Goal: Task Accomplishment & Management: Complete application form

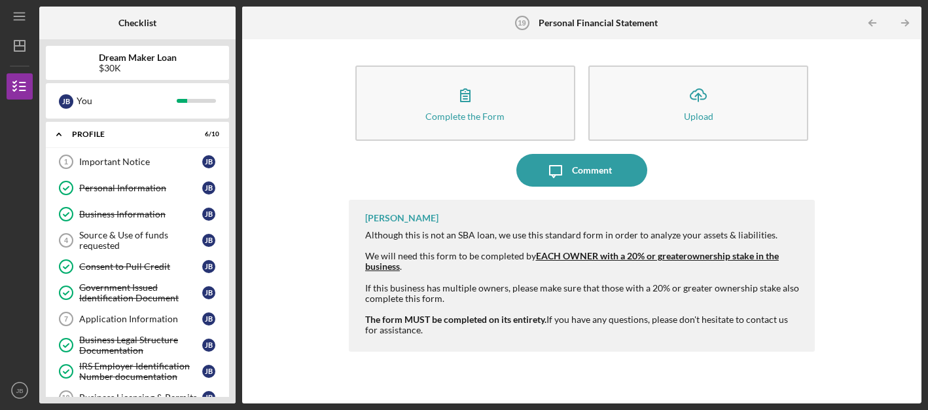
scroll to position [323, 0]
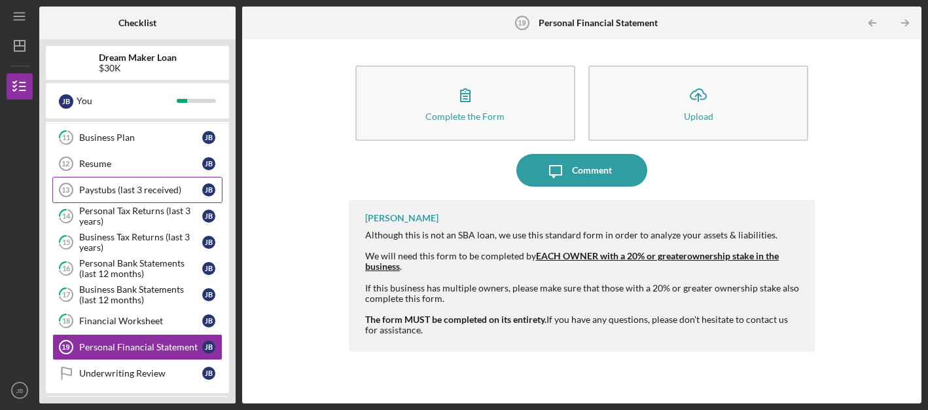
click at [110, 185] on div "Paystubs (last 3 received)" at bounding box center [140, 190] width 123 height 10
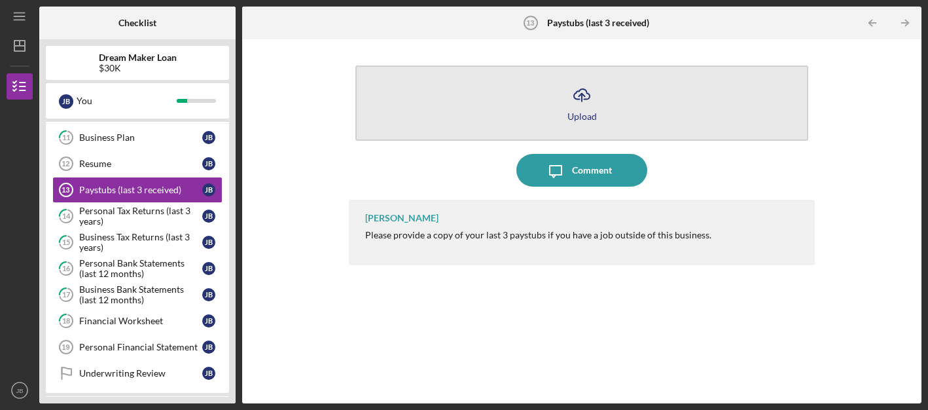
click at [580, 103] on icon "Icon/Upload" at bounding box center [582, 95] width 33 height 33
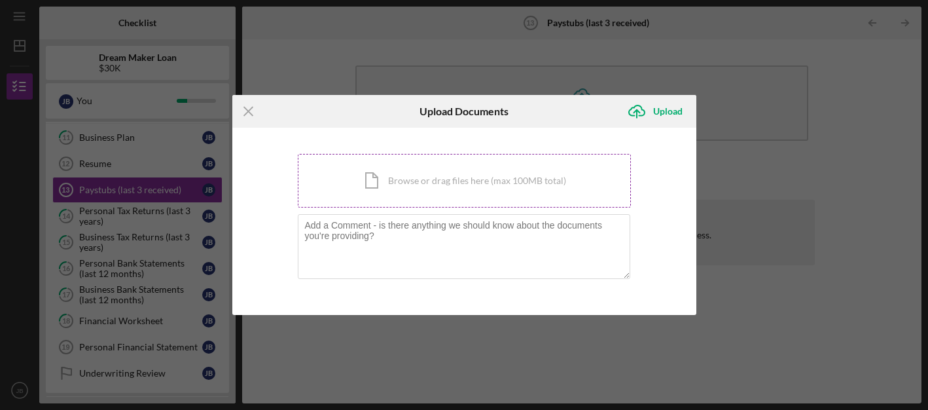
click at [474, 178] on div "Icon/Document Browse or drag files here (max 100MB total) Tap to choose files o…" at bounding box center [464, 181] width 333 height 54
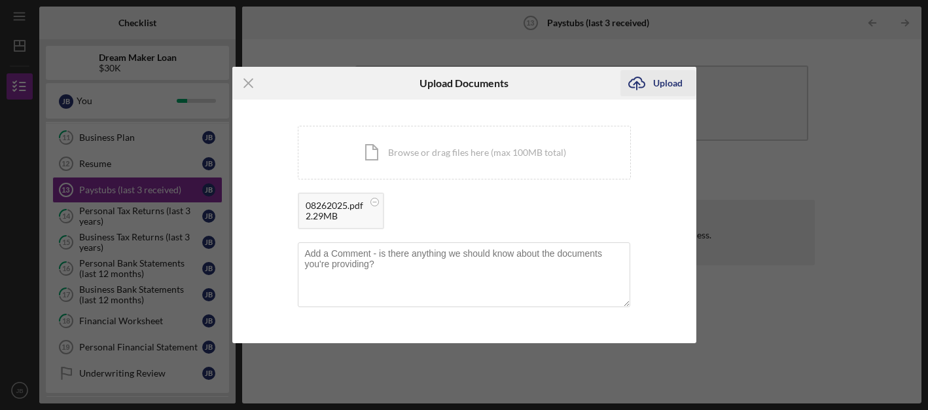
click at [658, 83] on div "Upload" at bounding box center [667, 83] width 29 height 26
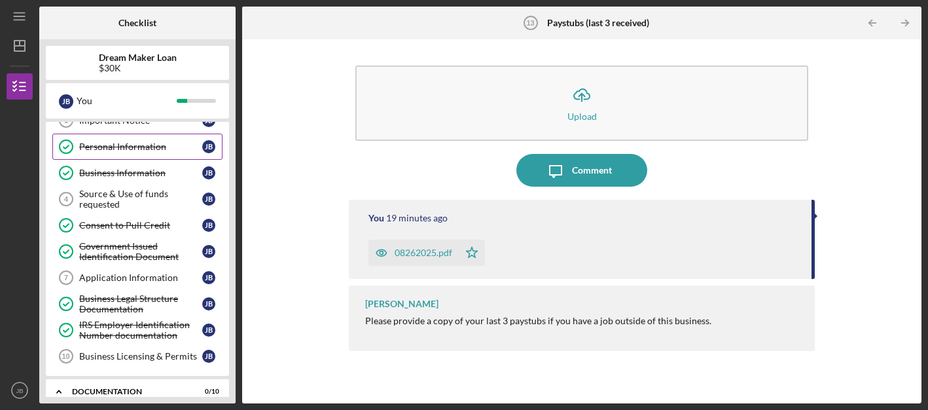
scroll to position [42, 0]
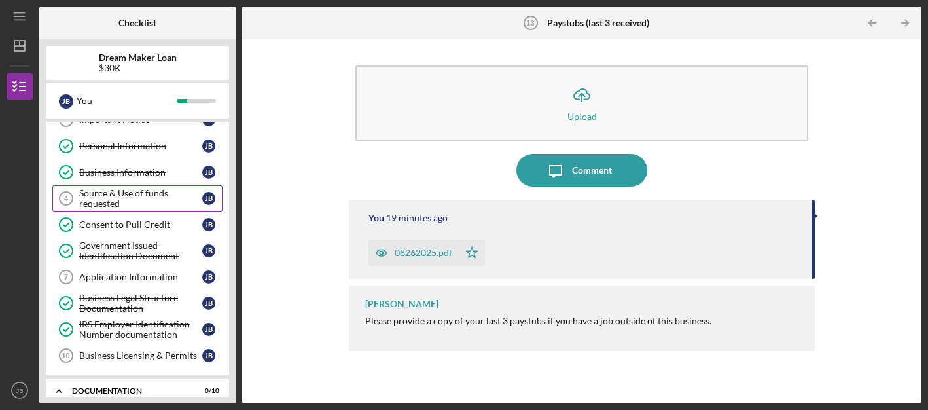
click at [153, 199] on div "Source & Use of funds requested" at bounding box center [140, 198] width 123 height 21
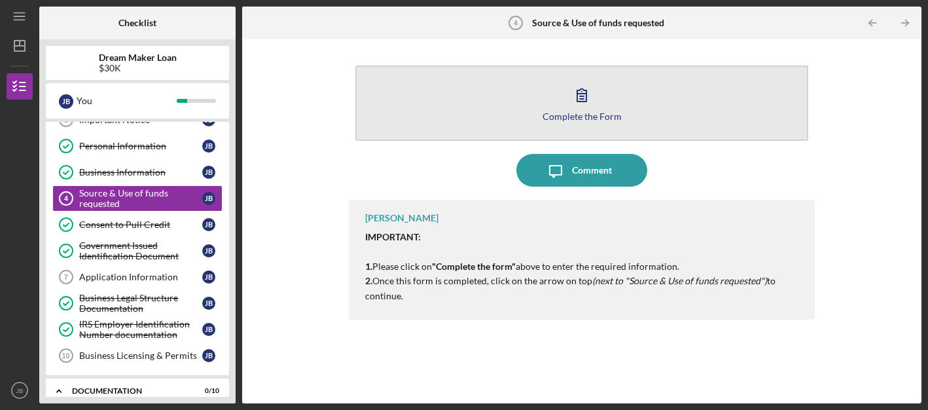
click at [578, 103] on icon "button" at bounding box center [582, 95] width 33 height 33
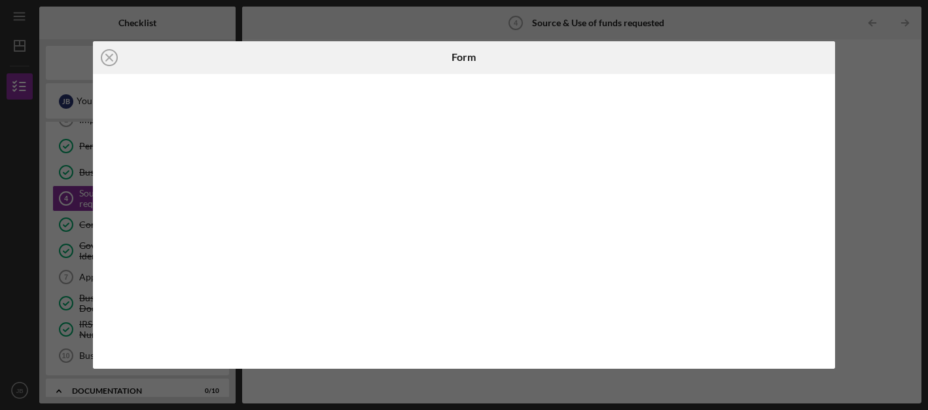
click at [874, 165] on div "Icon/Close Form" at bounding box center [464, 205] width 928 height 410
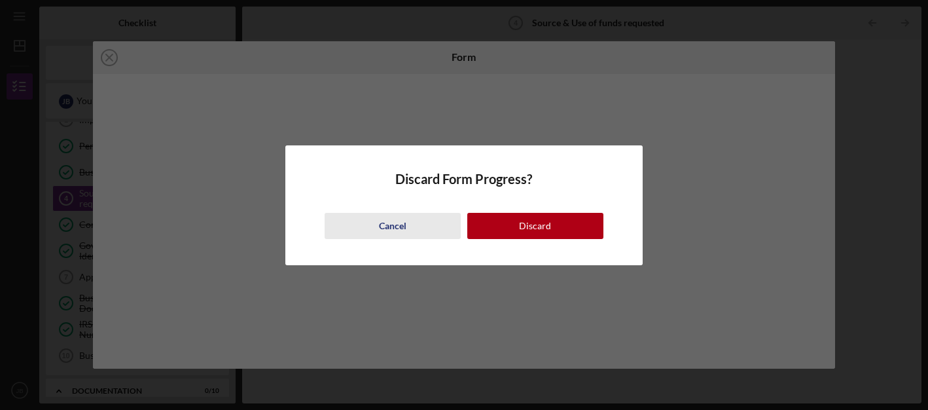
click at [400, 227] on div "Cancel" at bounding box center [392, 226] width 27 height 26
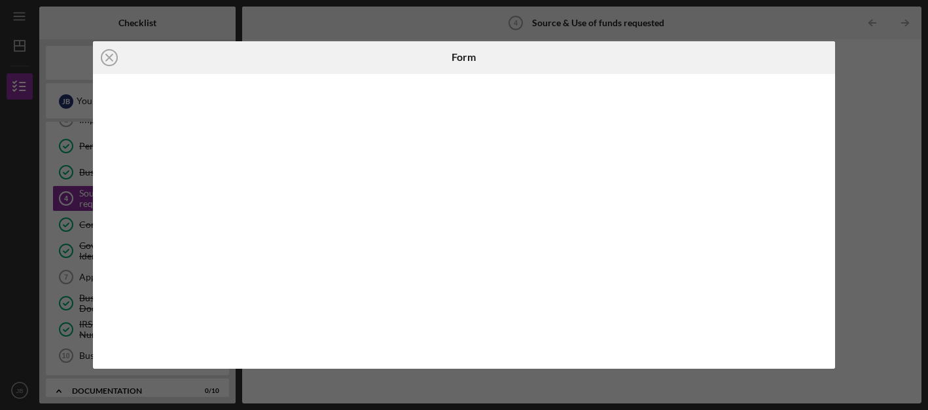
click at [760, 362] on div at bounding box center [464, 221] width 742 height 295
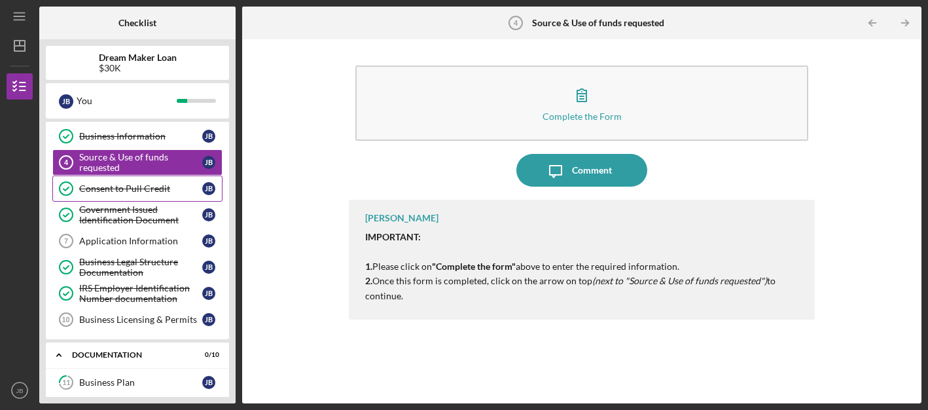
scroll to position [79, 0]
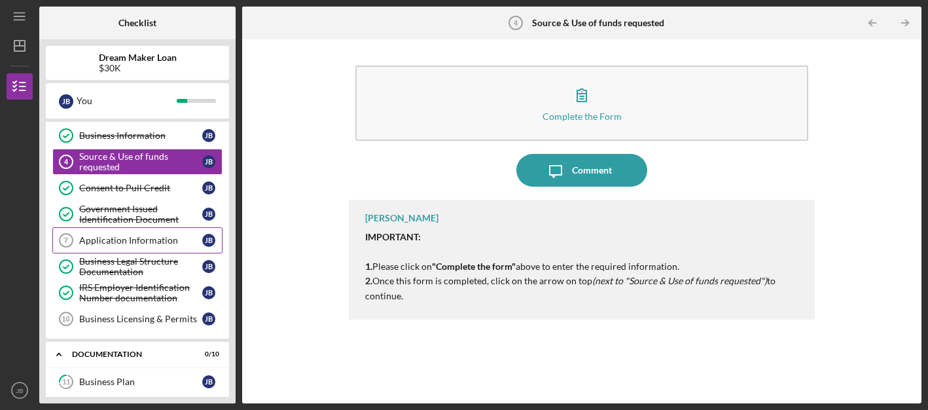
click at [141, 241] on div "Application Information" at bounding box center [140, 240] width 123 height 10
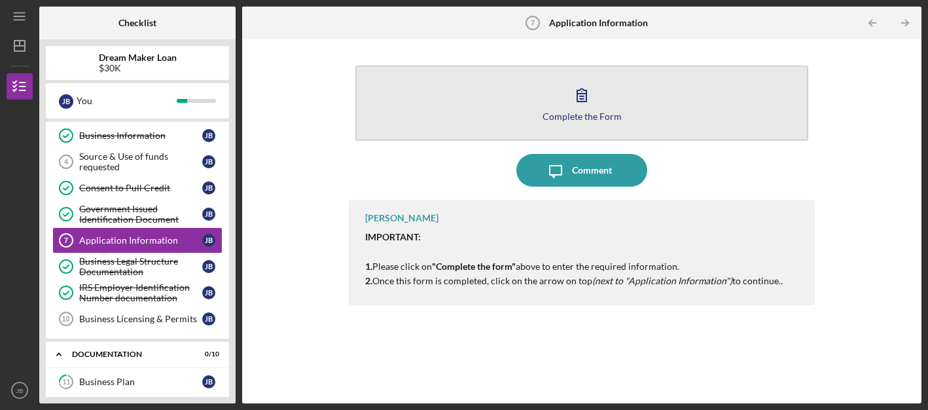
click at [587, 100] on icon "button" at bounding box center [582, 95] width 33 height 33
click at [591, 109] on icon "button" at bounding box center [582, 95] width 33 height 33
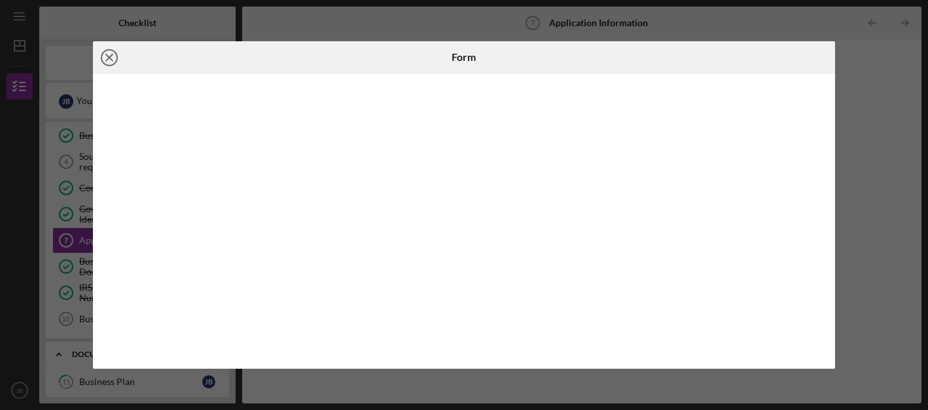
click at [114, 51] on circle at bounding box center [109, 58] width 16 height 16
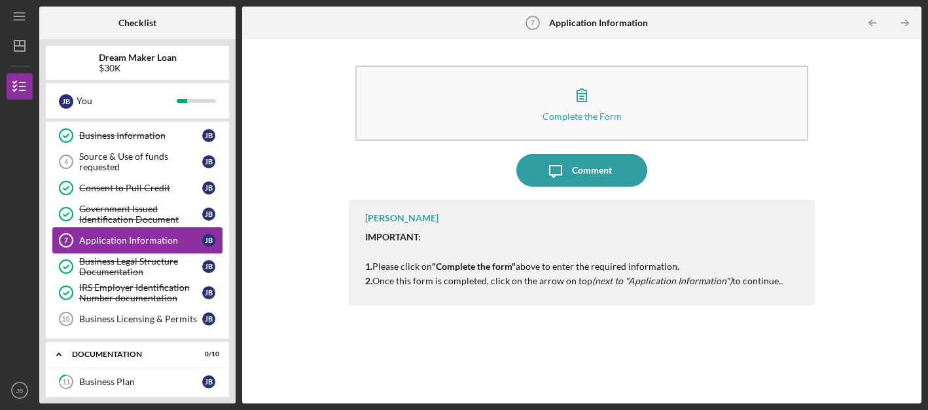
click at [154, 238] on div "Application Information" at bounding box center [140, 240] width 123 height 10
click at [145, 196] on link "Consent to Pull Credit Consent to Pull Credit [PERSON_NAME]" at bounding box center [137, 188] width 170 height 26
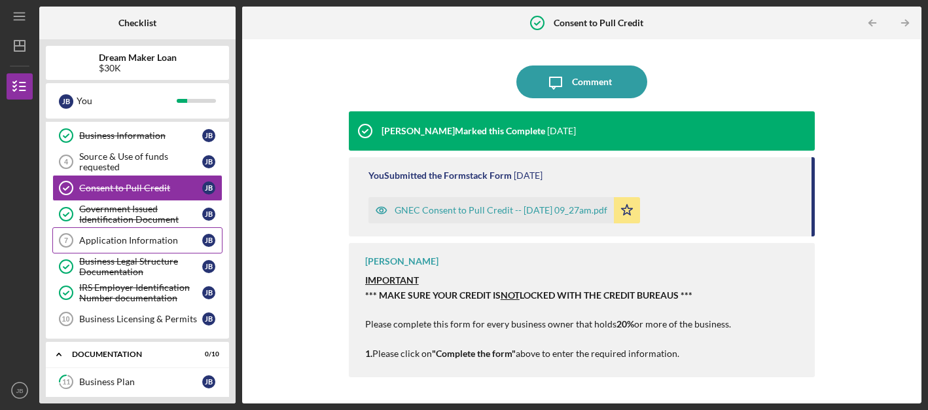
click at [132, 242] on div "Application Information" at bounding box center [140, 240] width 123 height 10
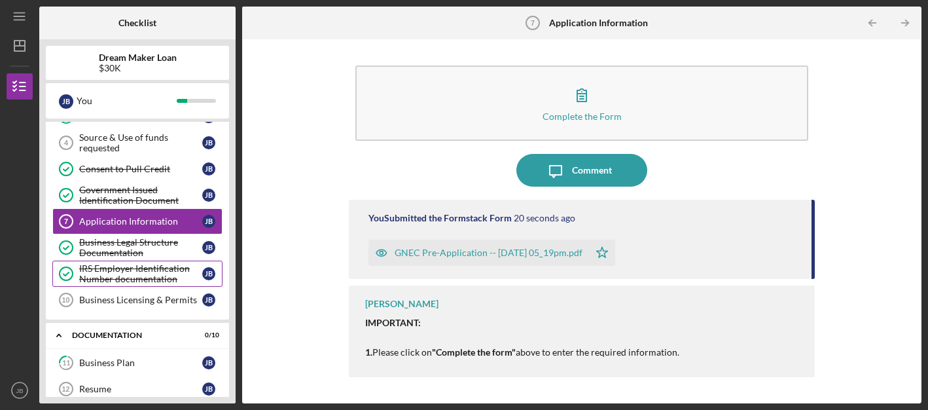
scroll to position [74, 0]
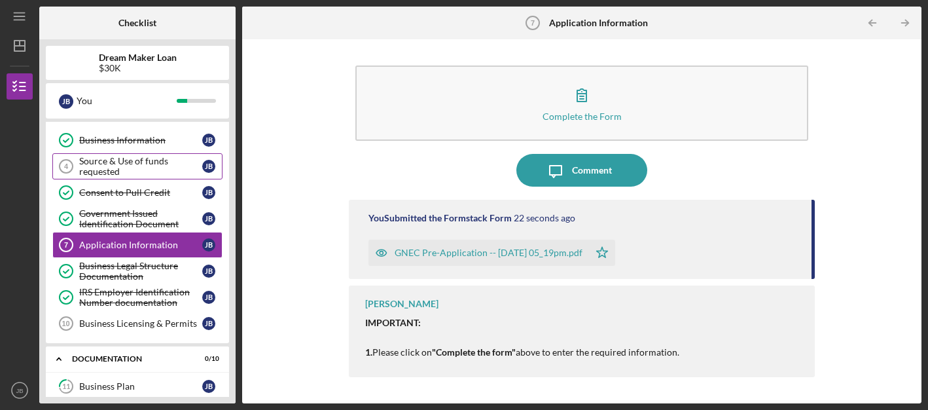
click at [144, 173] on div "Source & Use of funds requested" at bounding box center [140, 166] width 123 height 21
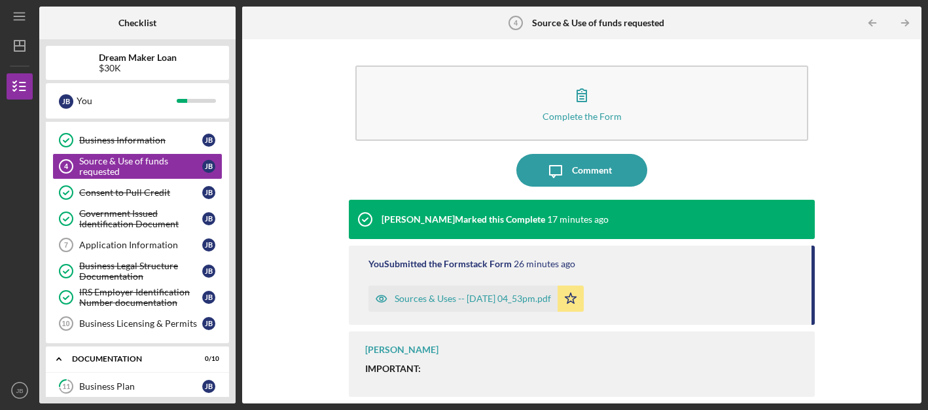
click at [486, 299] on div "Sources & Uses -- [DATE] 04_53pm.pdf" at bounding box center [473, 298] width 156 height 10
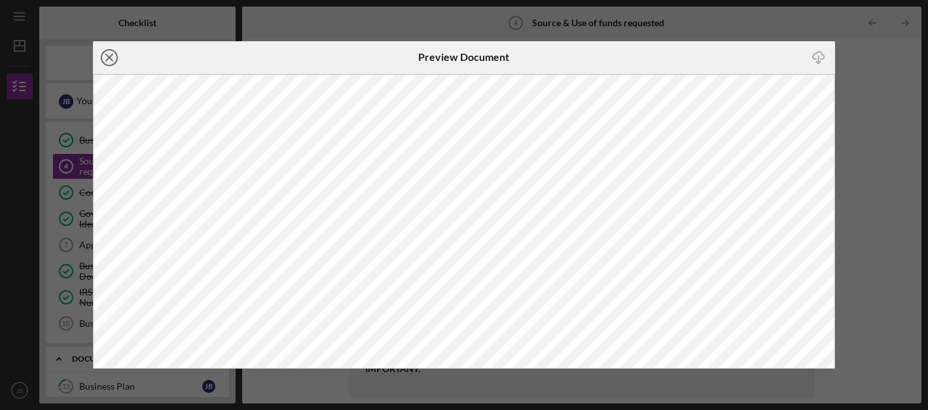
click at [111, 58] on icon "Icon/Close" at bounding box center [109, 57] width 33 height 33
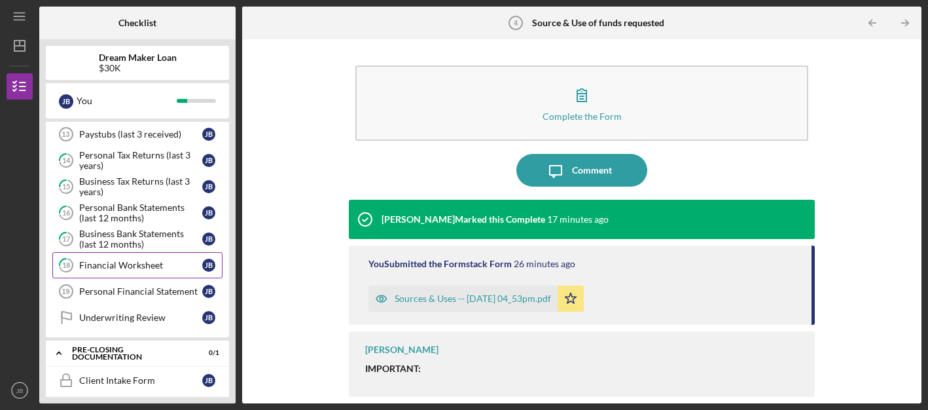
scroll to position [380, 0]
click at [155, 289] on div "Personal Financial Statement" at bounding box center [140, 290] width 123 height 10
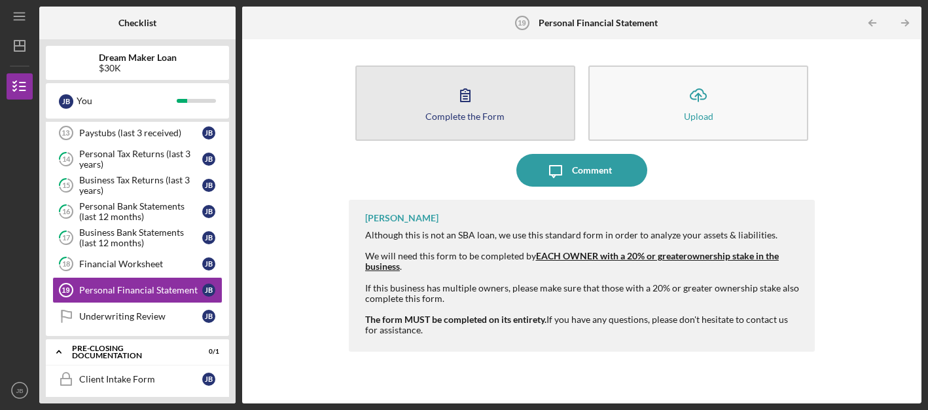
click at [460, 106] on icon "button" at bounding box center [465, 95] width 33 height 33
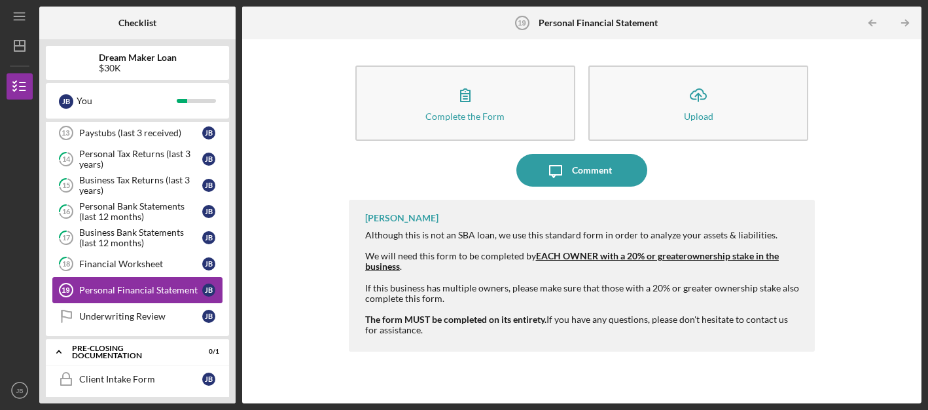
click at [133, 289] on div "Personal Financial Statement" at bounding box center [140, 290] width 123 height 10
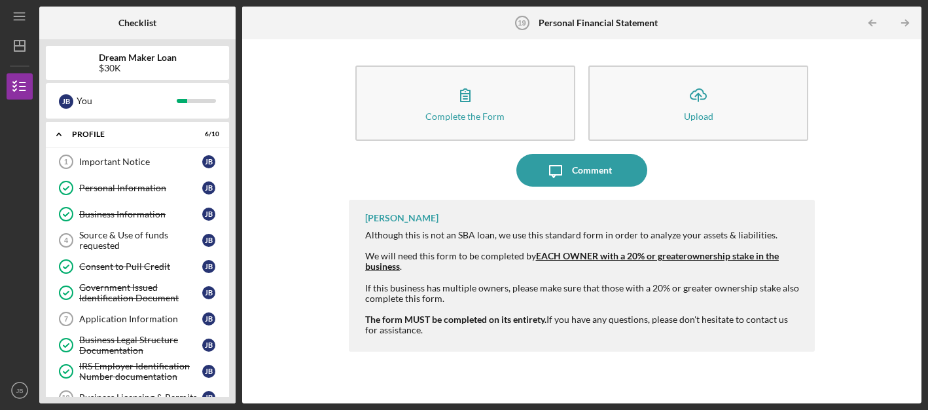
scroll to position [4, 0]
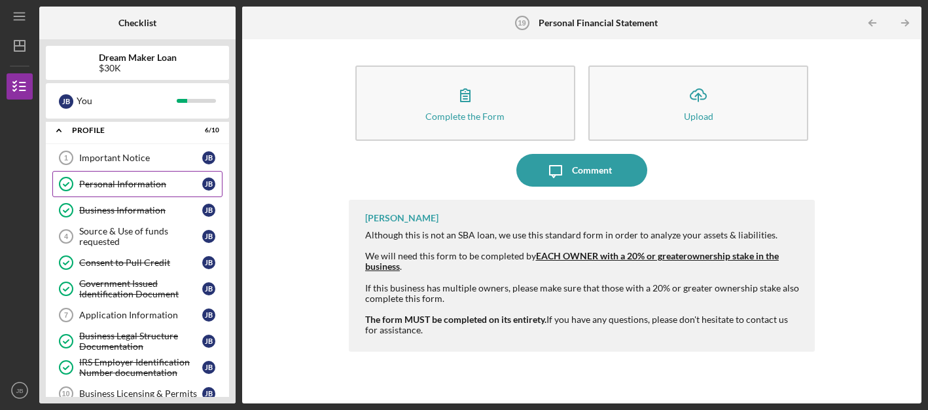
click at [139, 182] on div "Personal Information" at bounding box center [140, 184] width 123 height 10
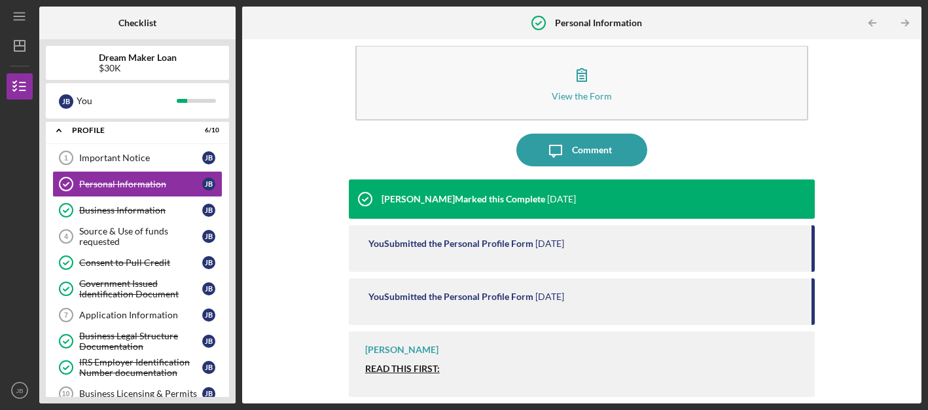
scroll to position [20, 0]
click at [467, 242] on div "You Submitted the Personal Profile Form" at bounding box center [451, 243] width 165 height 10
click at [492, 297] on div "You Submitted the Personal Profile Form" at bounding box center [451, 296] width 165 height 10
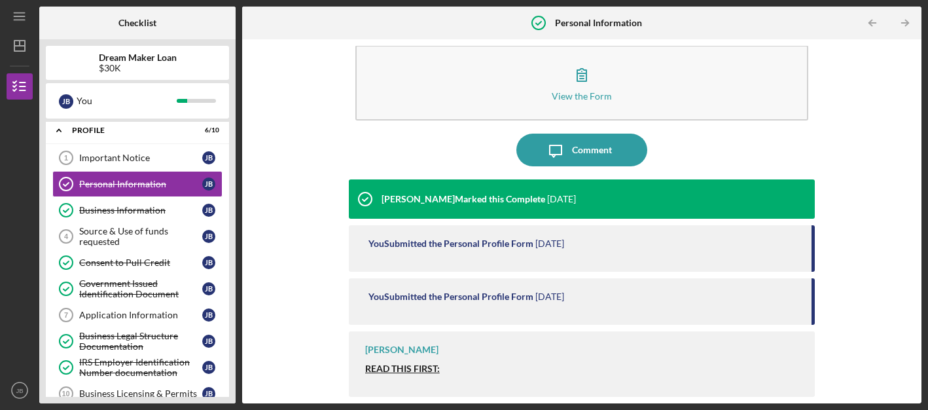
click at [472, 235] on div "You Submitted the Personal Profile Form [DATE]" at bounding box center [582, 248] width 467 height 46
click at [530, 296] on div "You Submitted the Personal Profile Form" at bounding box center [451, 296] width 165 height 10
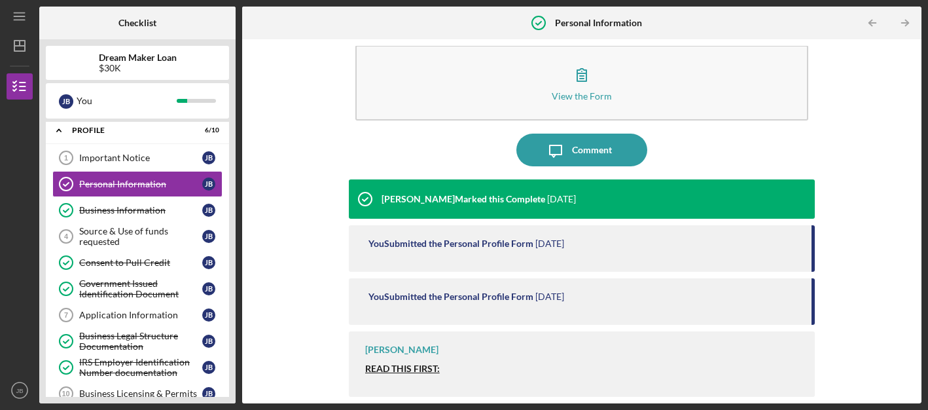
click at [416, 365] on strong "READ THIS FIRST:" at bounding box center [402, 368] width 75 height 11
click at [566, 253] on div "You Submitted the Personal Profile Form [DATE]" at bounding box center [582, 248] width 467 height 46
click at [652, 245] on div "You Submitted the Personal Profile Form [DATE]" at bounding box center [584, 243] width 431 height 10
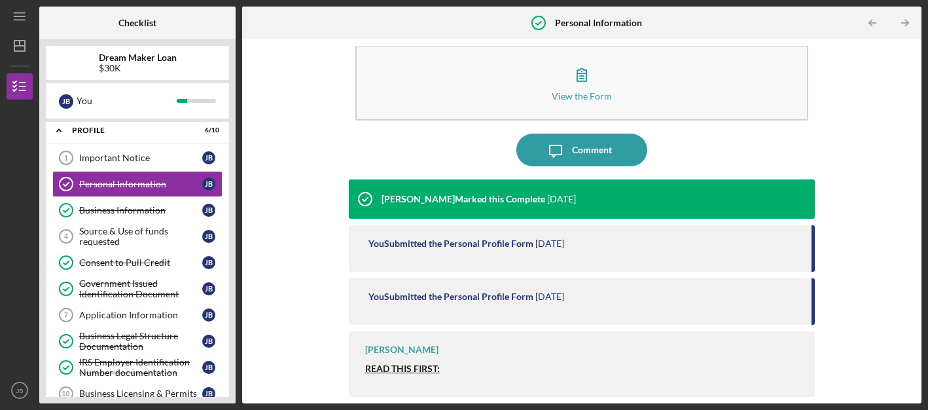
click at [519, 302] on div "You Submitted the Personal Profile Form [DATE]" at bounding box center [582, 301] width 467 height 46
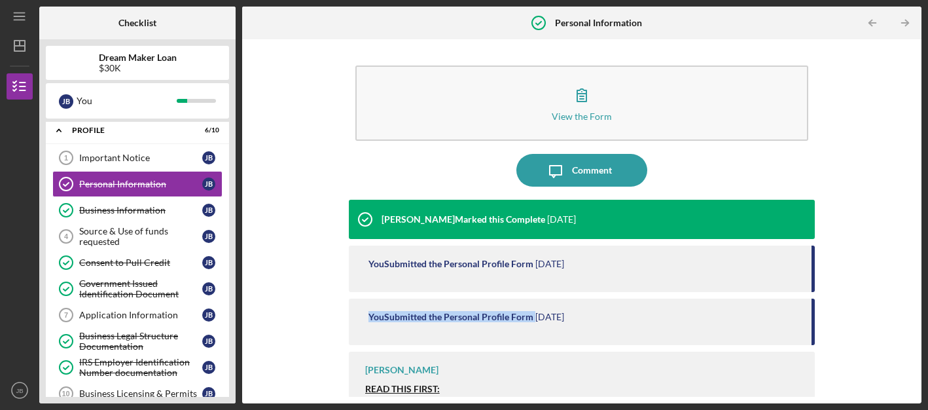
scroll to position [1, 0]
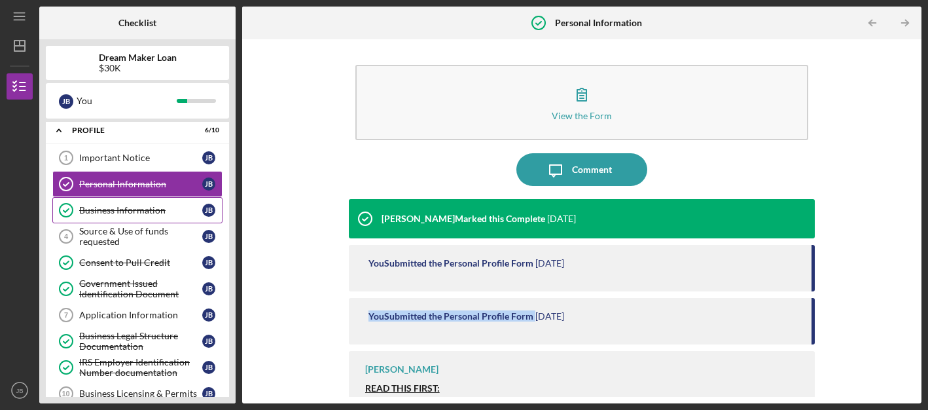
click at [144, 213] on div "Business Information" at bounding box center [140, 210] width 123 height 10
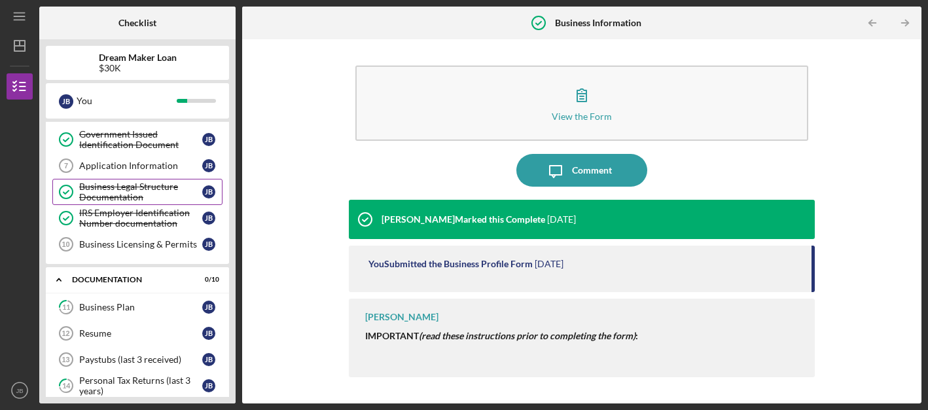
scroll to position [139, 0]
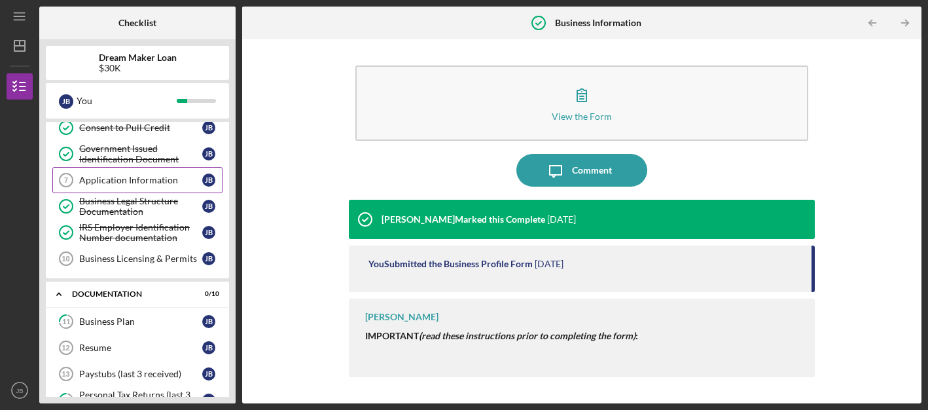
click at [143, 183] on div "Application Information" at bounding box center [140, 180] width 123 height 10
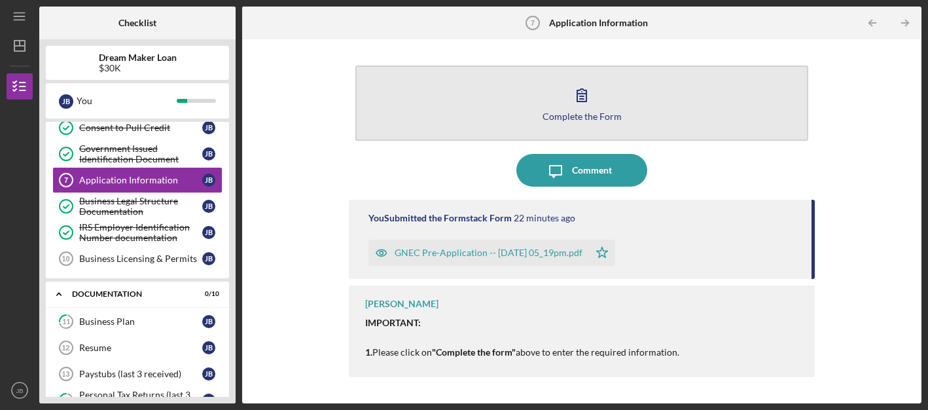
click at [564, 105] on button "Complete the Form Form" at bounding box center [582, 102] width 454 height 75
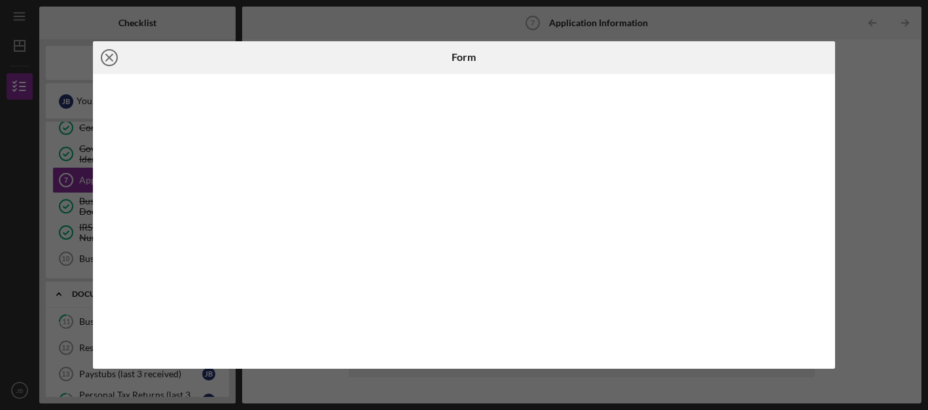
click at [111, 58] on icon "Icon/Close" at bounding box center [109, 57] width 33 height 33
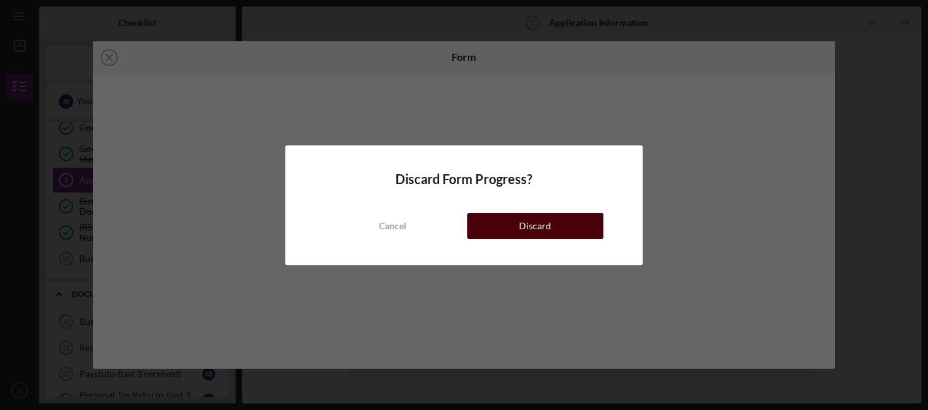
click at [527, 225] on div "Discard" at bounding box center [535, 226] width 32 height 26
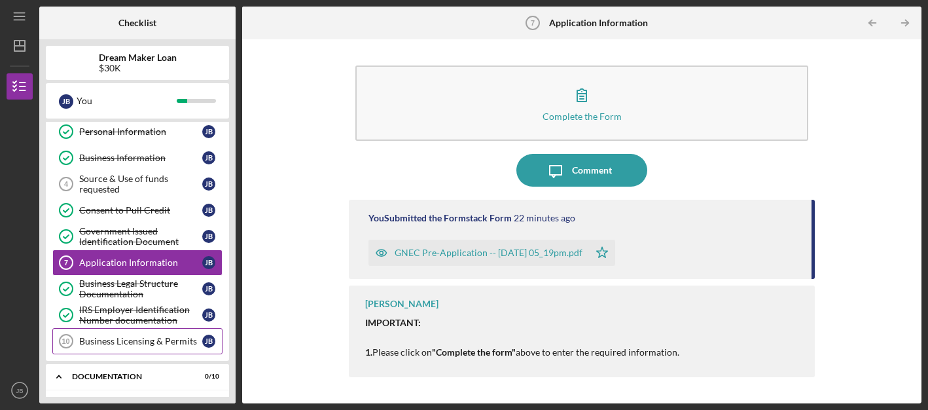
scroll to position [56, 0]
click at [515, 255] on div "GNEC Pre-Application -- [DATE] 05_19pm.pdf" at bounding box center [489, 252] width 188 height 10
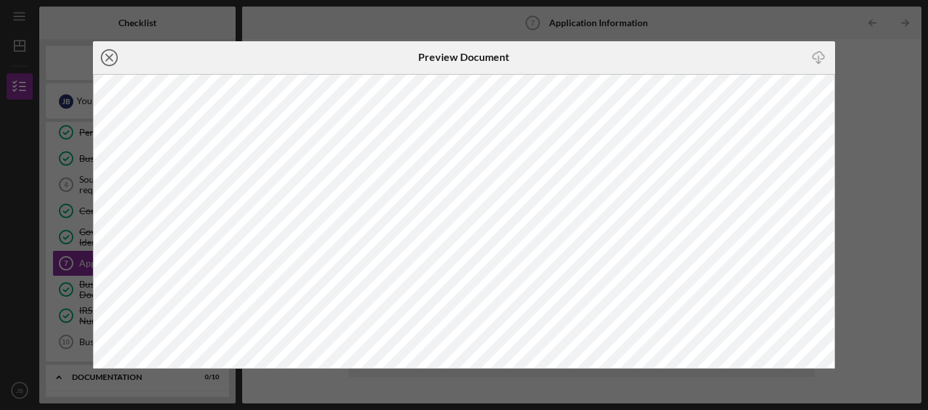
click at [111, 56] on icon "Icon/Close" at bounding box center [109, 57] width 33 height 33
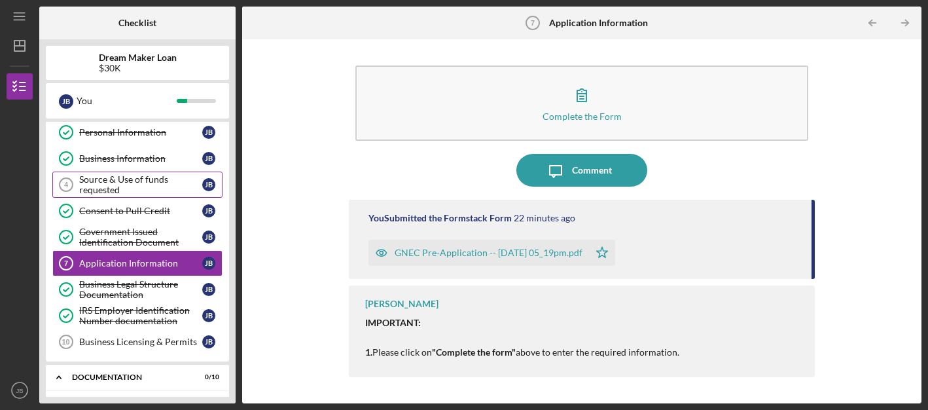
click at [143, 184] on div "Source & Use of funds requested" at bounding box center [140, 184] width 123 height 21
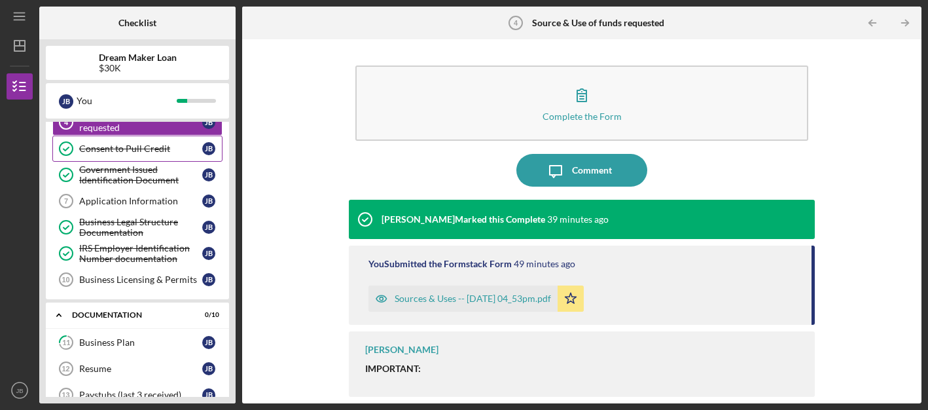
scroll to position [118, 0]
click at [145, 200] on div "Application Information" at bounding box center [140, 200] width 123 height 10
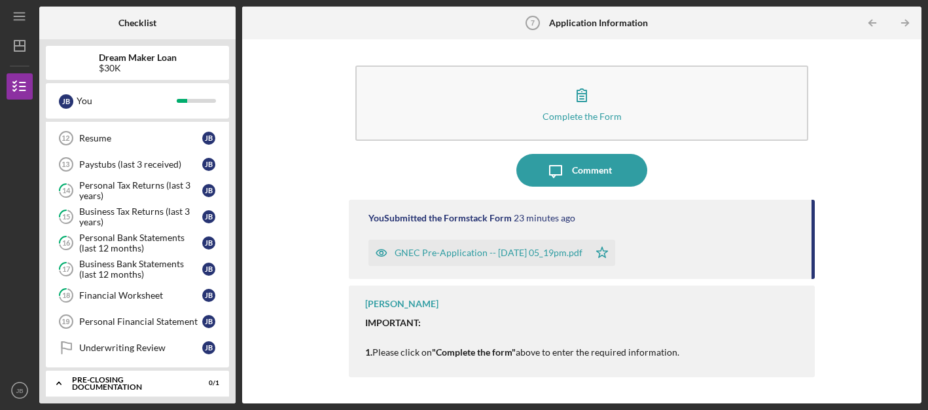
scroll to position [350, 0]
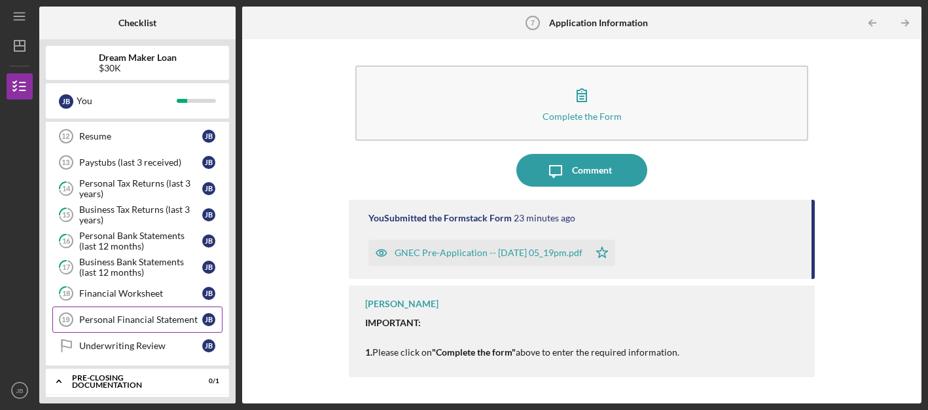
click at [147, 315] on div "Personal Financial Statement" at bounding box center [140, 319] width 123 height 10
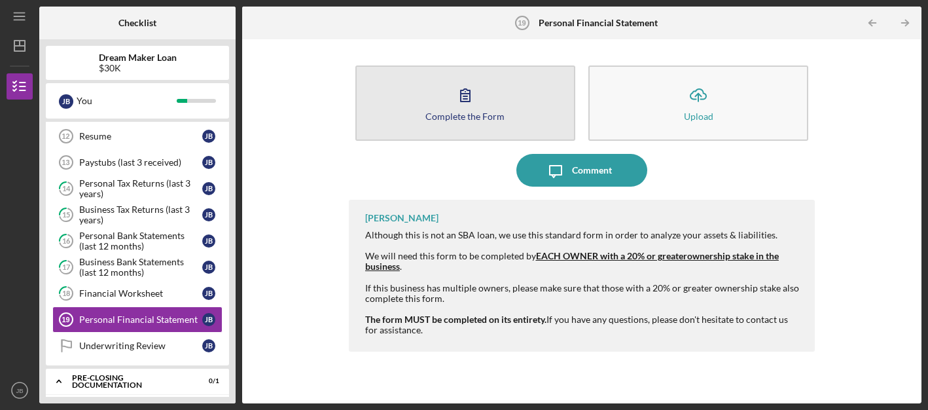
click at [503, 104] on button "Complete the Form Form" at bounding box center [465, 102] width 220 height 75
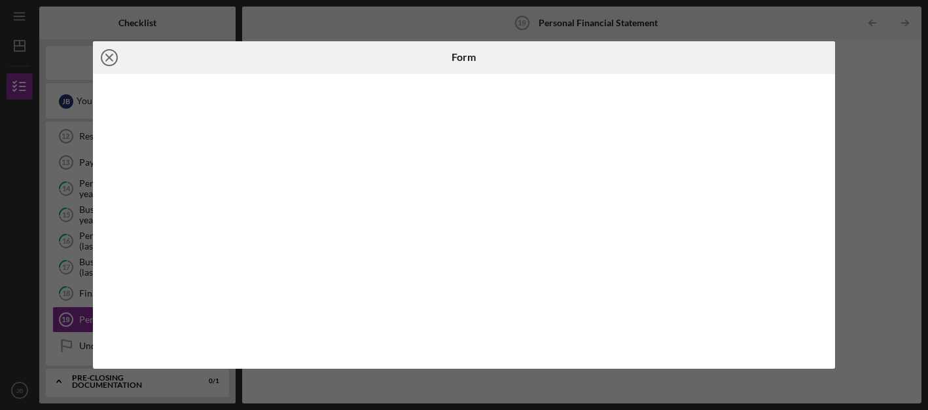
click at [109, 55] on icon "Icon/Close" at bounding box center [109, 57] width 33 height 33
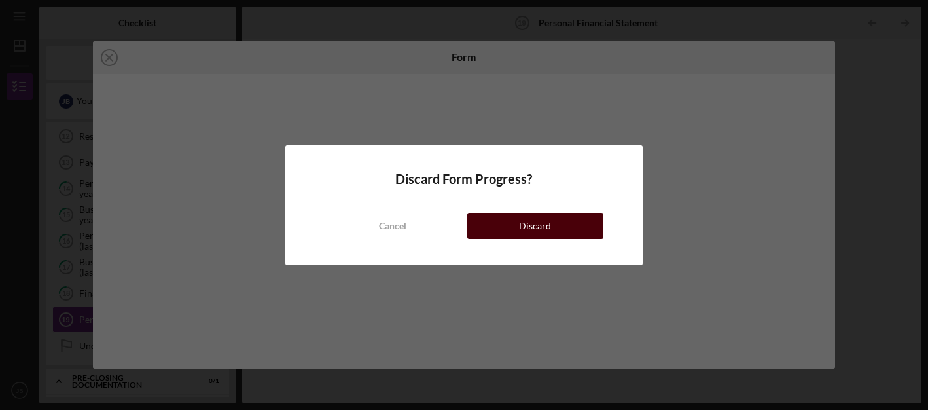
click at [511, 228] on button "Discard" at bounding box center [535, 226] width 136 height 26
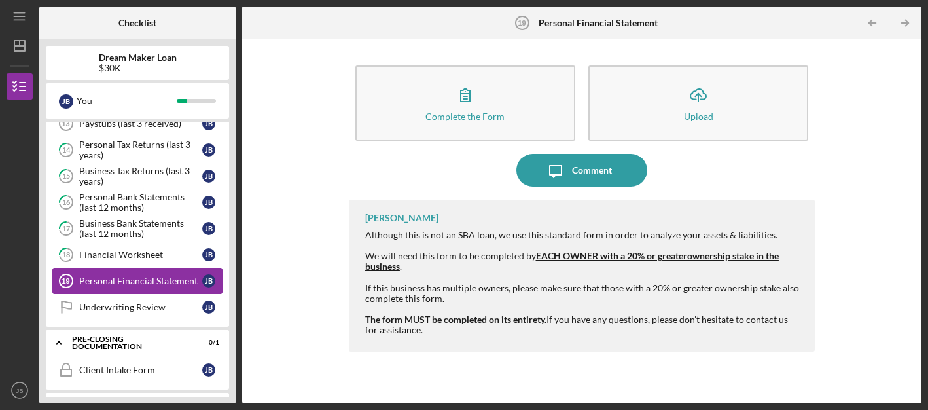
scroll to position [390, 0]
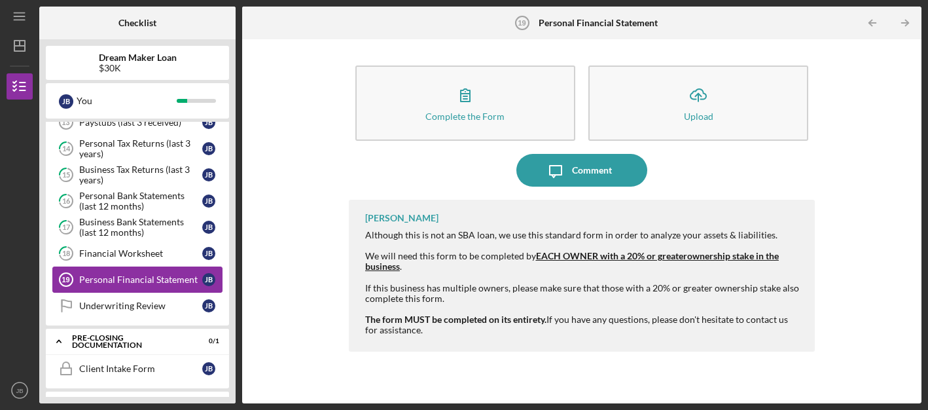
click at [148, 280] on div "Personal Financial Statement" at bounding box center [140, 279] width 123 height 10
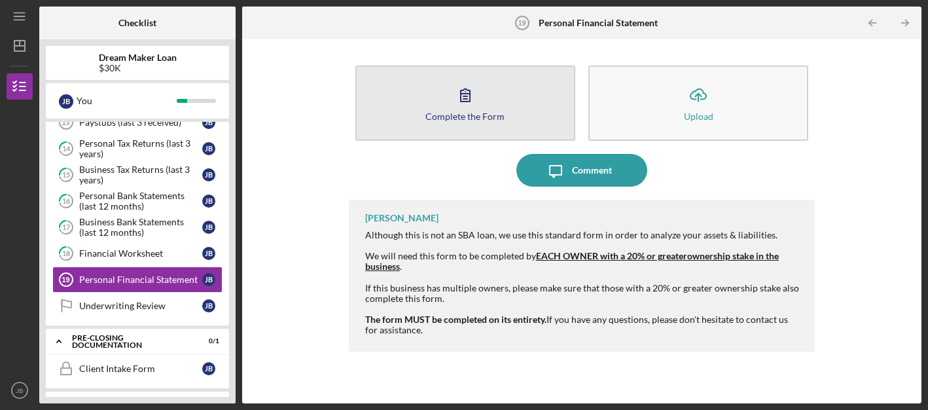
click at [475, 100] on icon "button" at bounding box center [465, 95] width 33 height 33
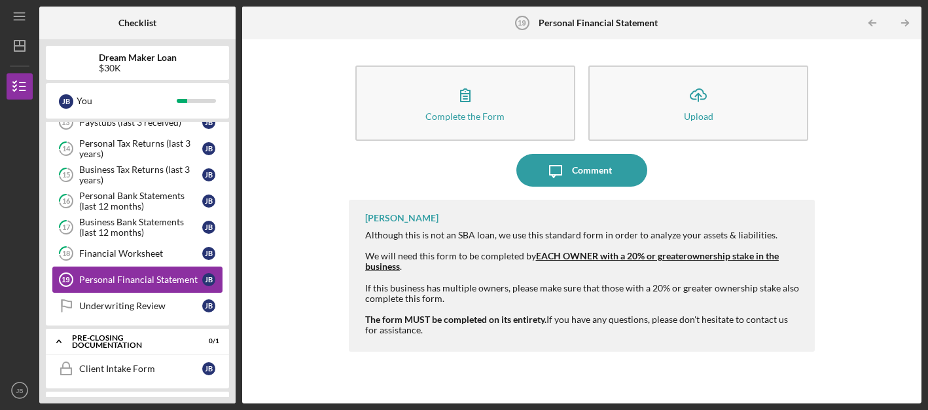
click at [171, 279] on div "Personal Financial Statement" at bounding box center [140, 279] width 123 height 10
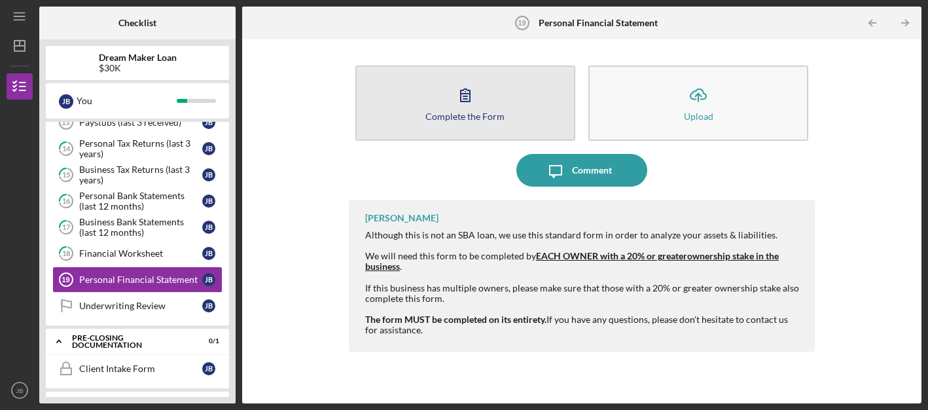
click at [468, 93] on icon "button" at bounding box center [465, 95] width 33 height 33
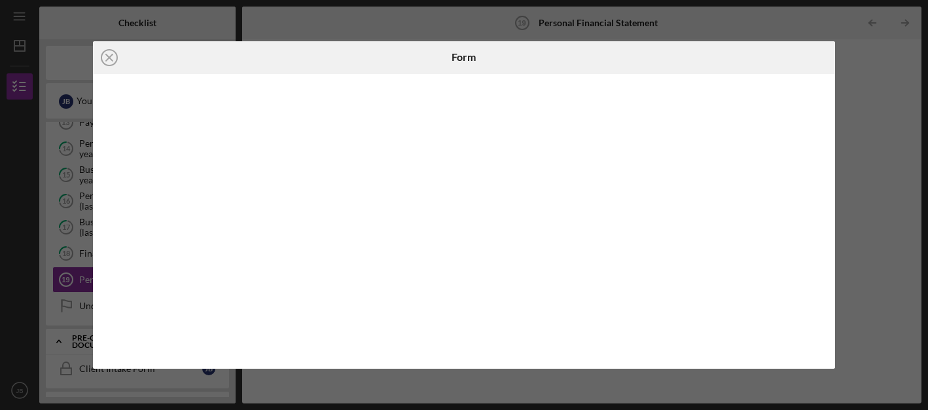
click at [520, 361] on div at bounding box center [464, 221] width 742 height 295
click at [109, 60] on icon "Icon/Close" at bounding box center [109, 57] width 33 height 33
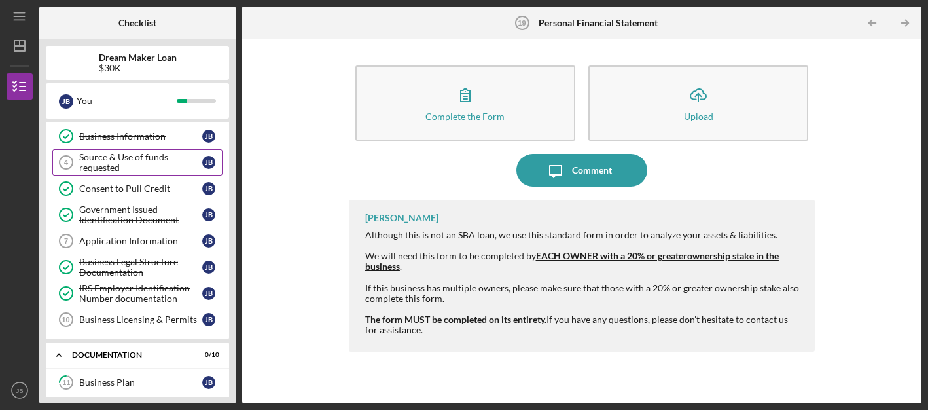
scroll to position [88, 0]
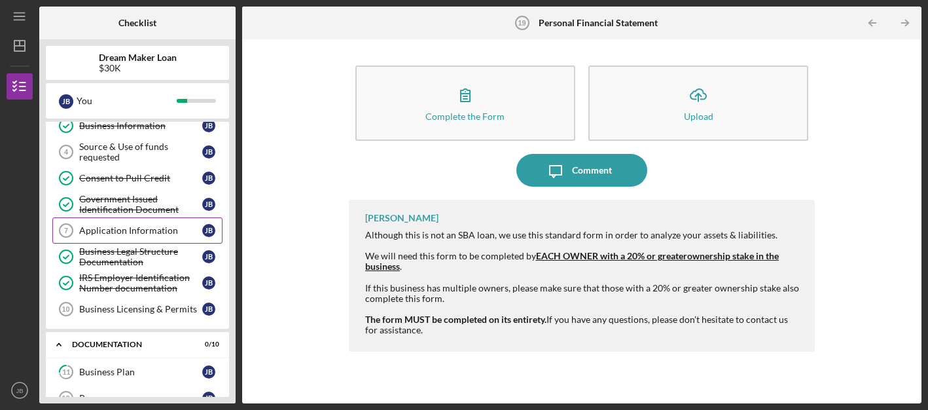
click at [110, 229] on div "Application Information" at bounding box center [140, 230] width 123 height 10
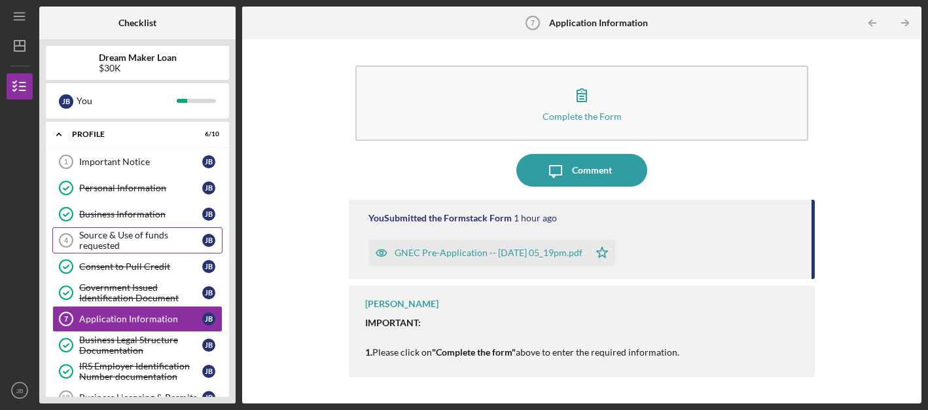
click at [150, 240] on div "Source & Use of funds requested" at bounding box center [140, 240] width 123 height 21
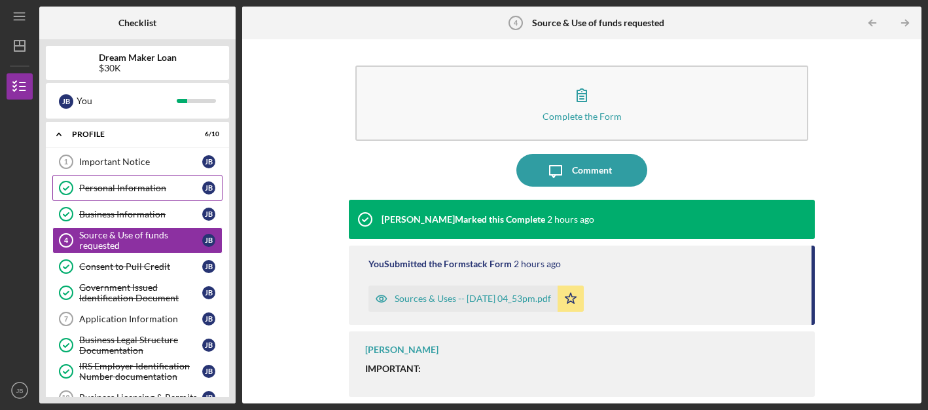
click at [159, 189] on div "Personal Information" at bounding box center [140, 188] width 123 height 10
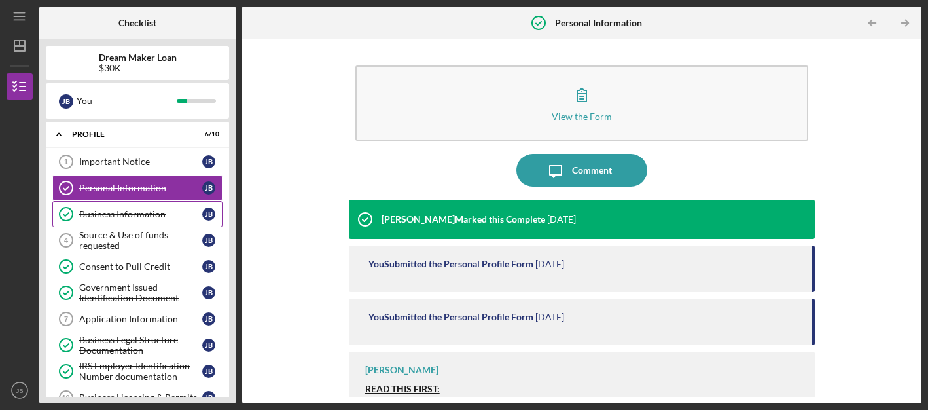
click at [149, 215] on div "Business Information" at bounding box center [140, 214] width 123 height 10
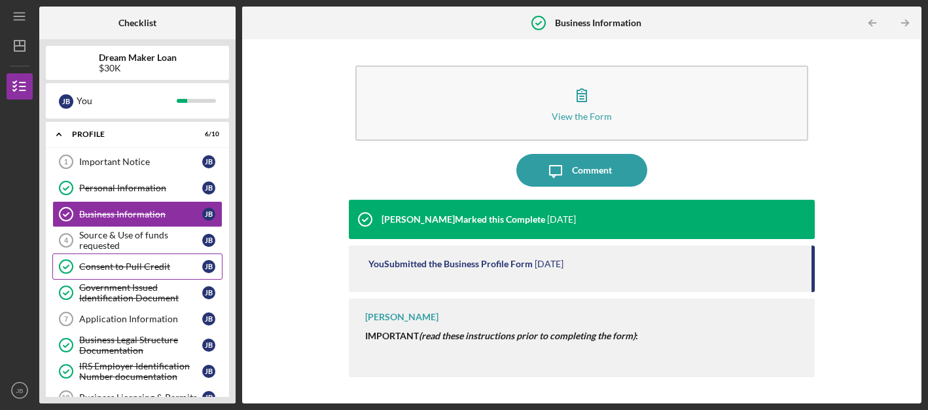
click at [136, 266] on div "Consent to Pull Credit" at bounding box center [140, 266] width 123 height 10
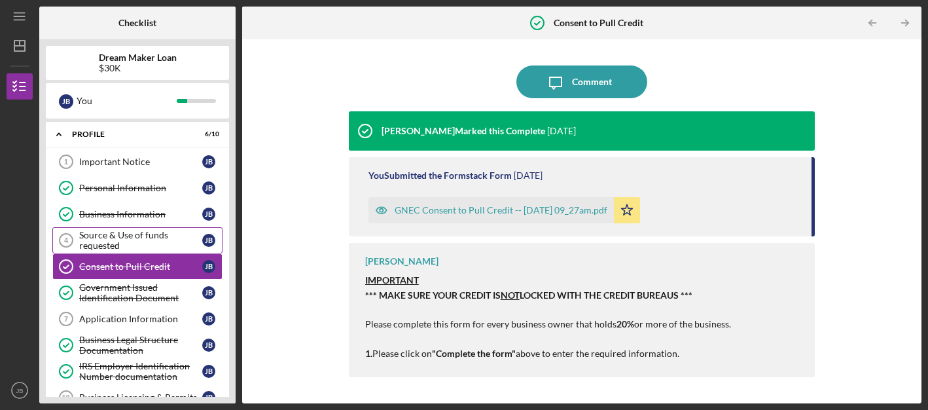
click at [125, 233] on div "Source & Use of funds requested" at bounding box center [140, 240] width 123 height 21
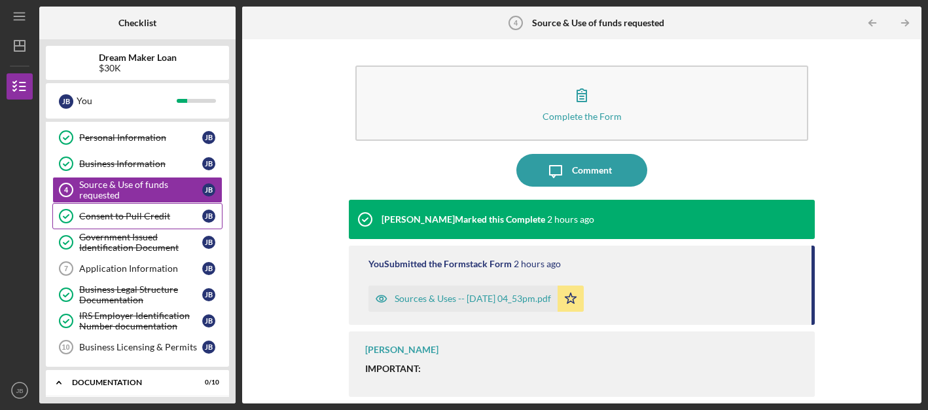
scroll to position [52, 0]
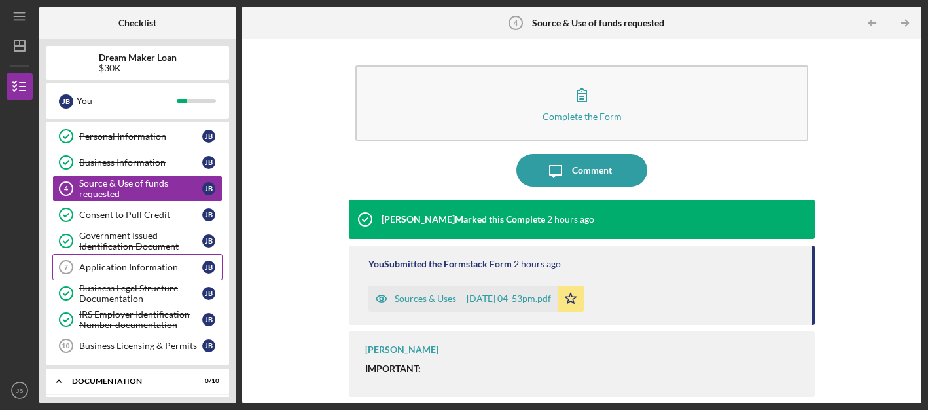
click at [139, 264] on div "Application Information" at bounding box center [140, 267] width 123 height 10
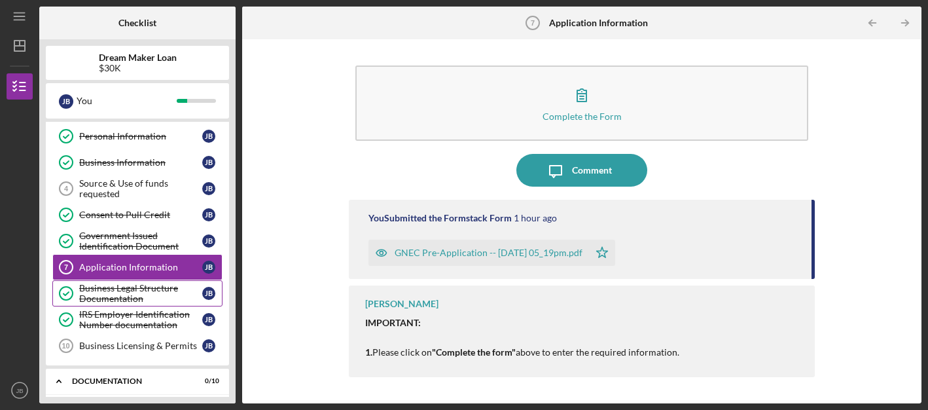
click at [136, 291] on div "Business Legal Structure Documentation" at bounding box center [140, 293] width 123 height 21
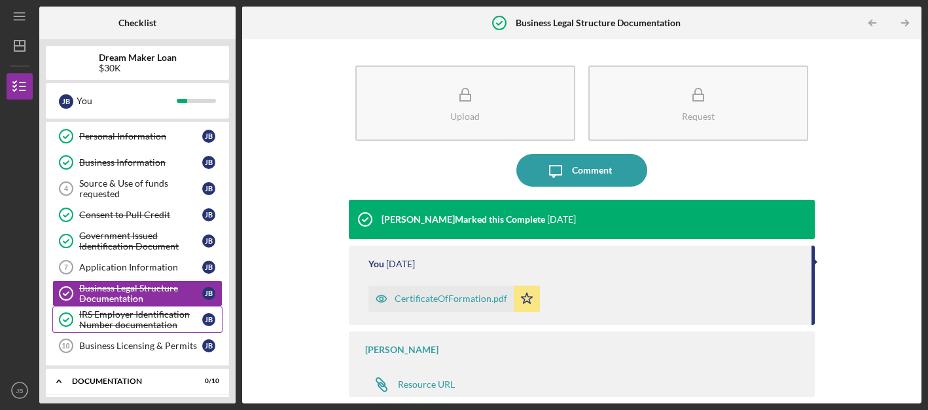
click at [131, 324] on div "IRS Employer Identification Number documentation" at bounding box center [140, 319] width 123 height 21
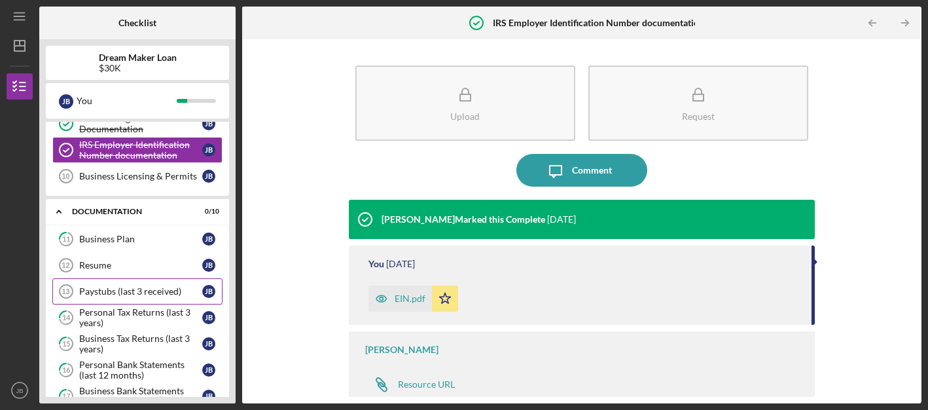
scroll to position [222, 0]
click at [133, 293] on div "Paystubs (last 3 received)" at bounding box center [140, 290] width 123 height 10
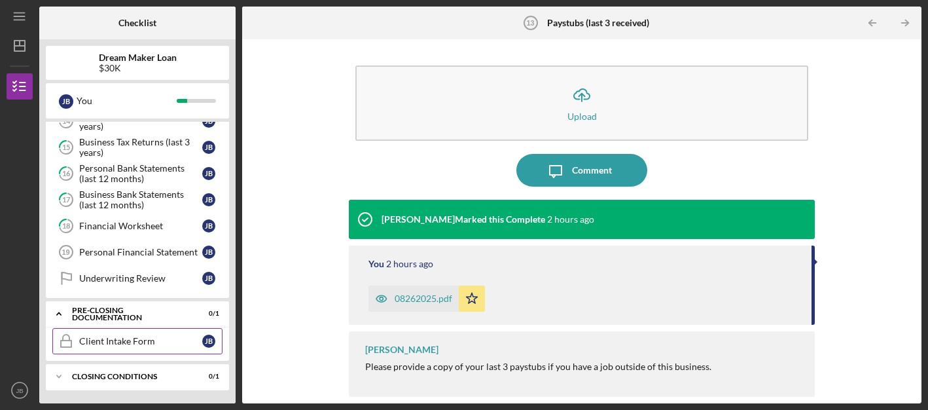
scroll to position [418, 0]
click at [124, 339] on div "Client Intake Form" at bounding box center [140, 341] width 123 height 10
